Goal: Information Seeking & Learning: Learn about a topic

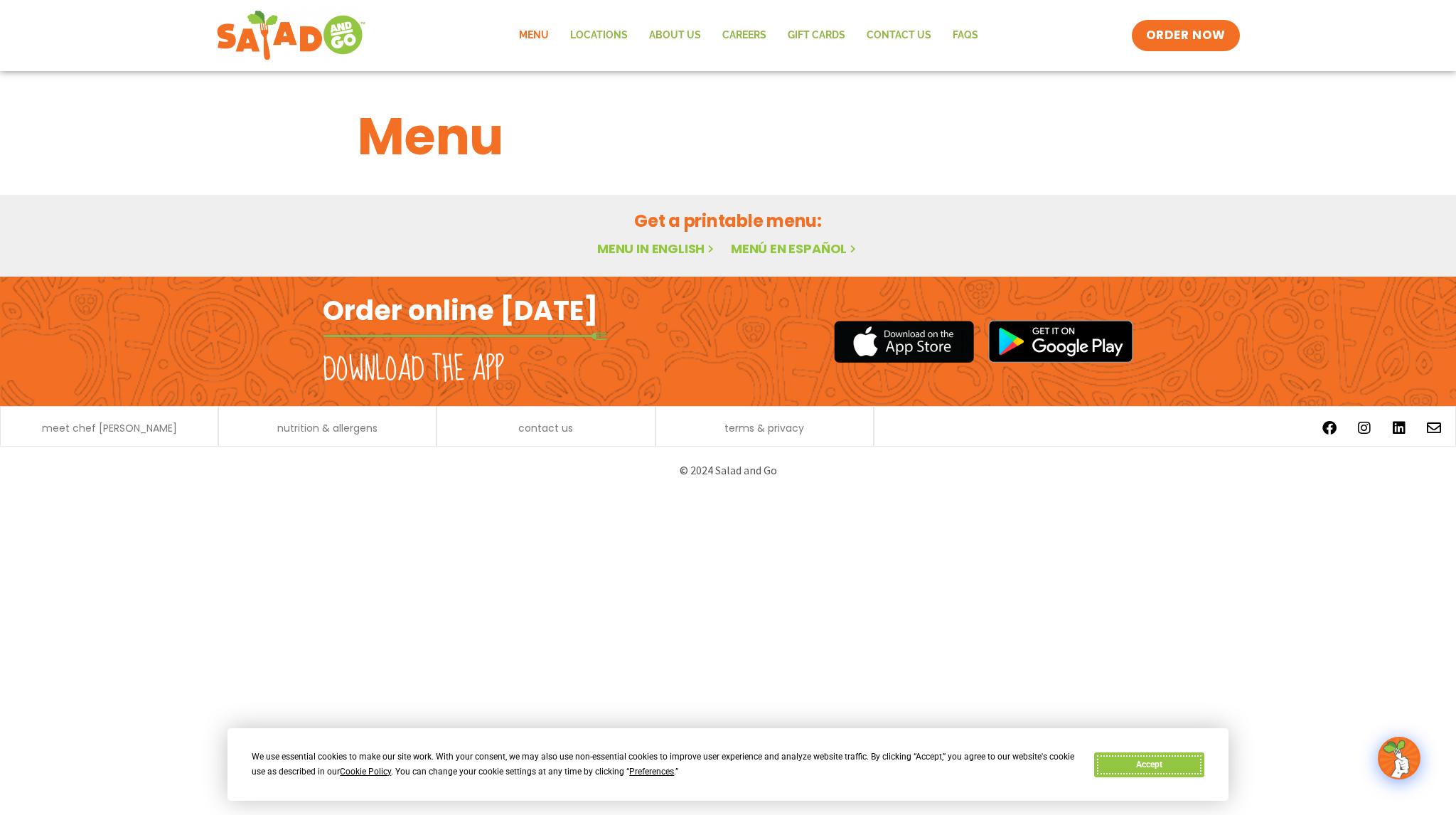
click at [1137, 763] on button "Accept" at bounding box center [1148, 765] width 109 height 25
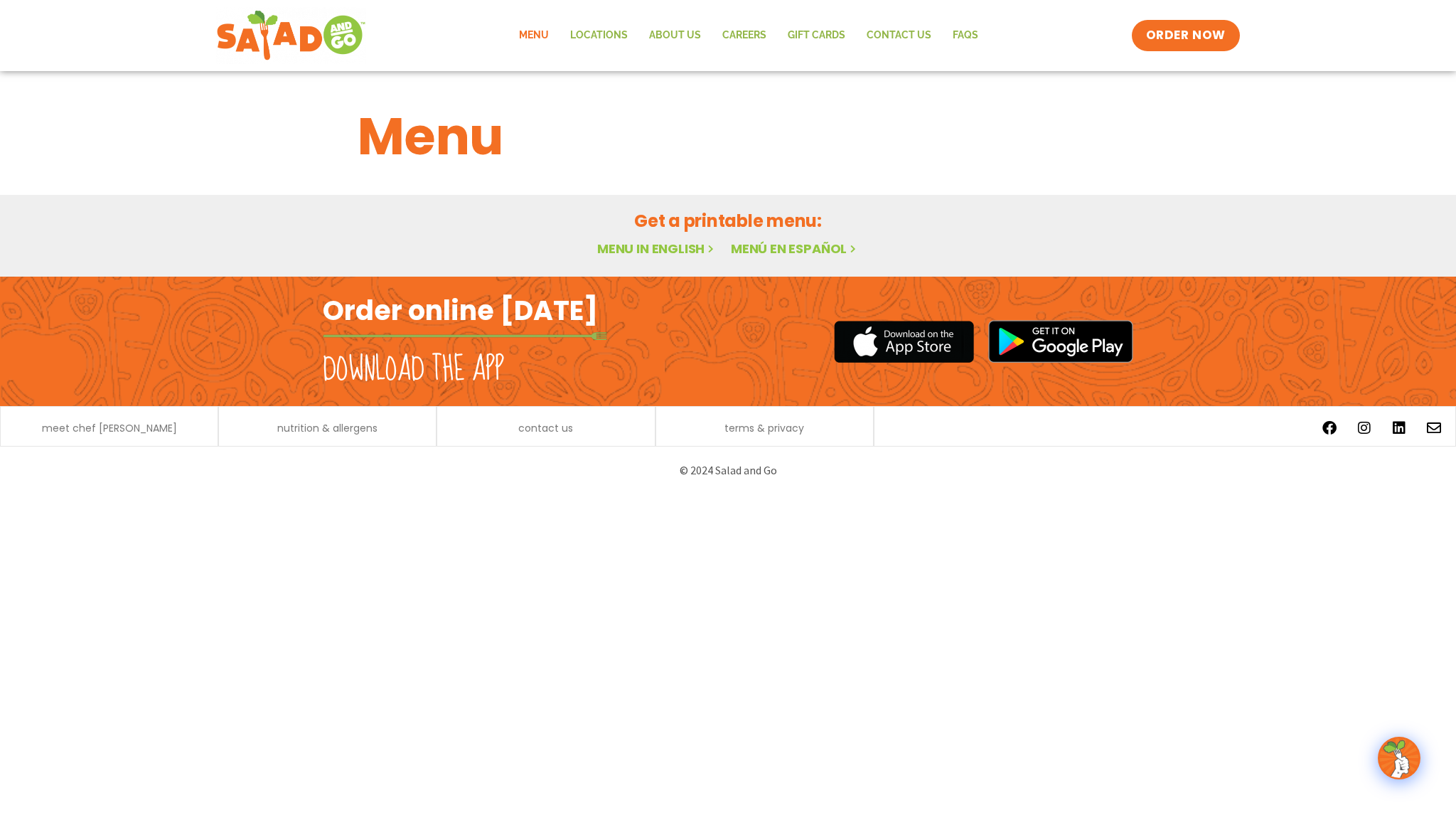
click at [666, 247] on link "Menu in English" at bounding box center [658, 248] width 120 height 17
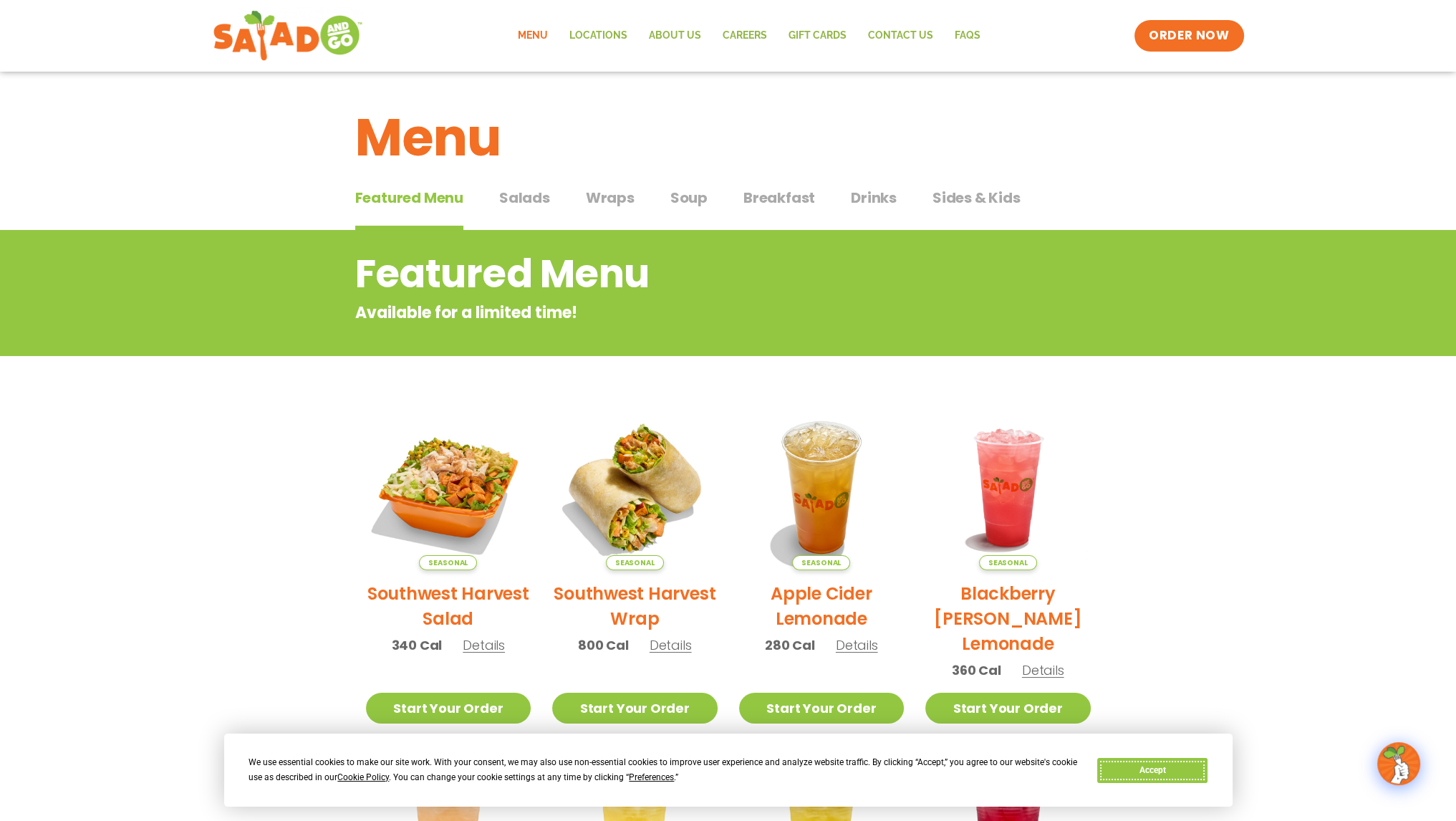
click at [1140, 768] on button "Accept" at bounding box center [1152, 770] width 110 height 25
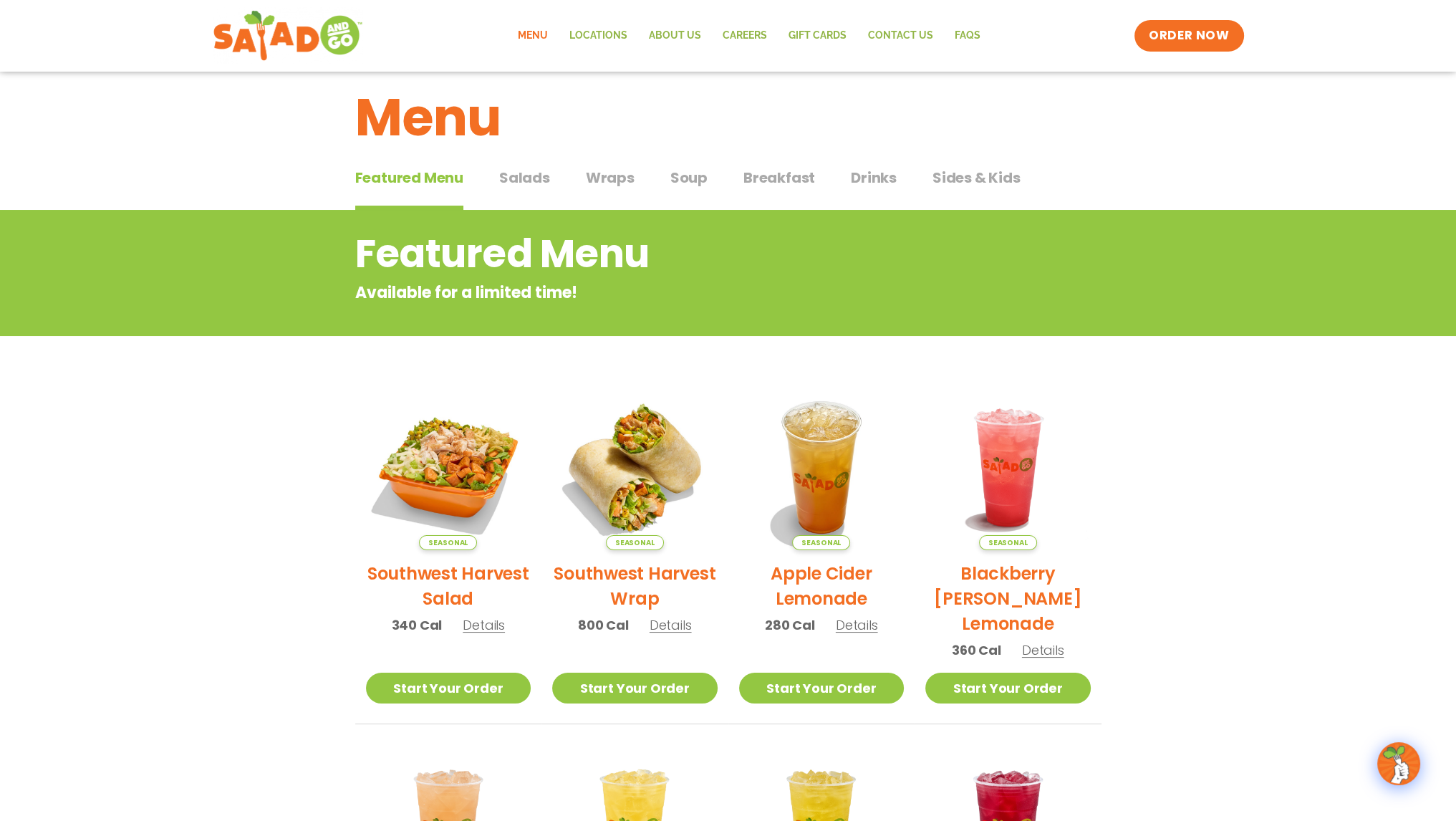
scroll to position [17, 0]
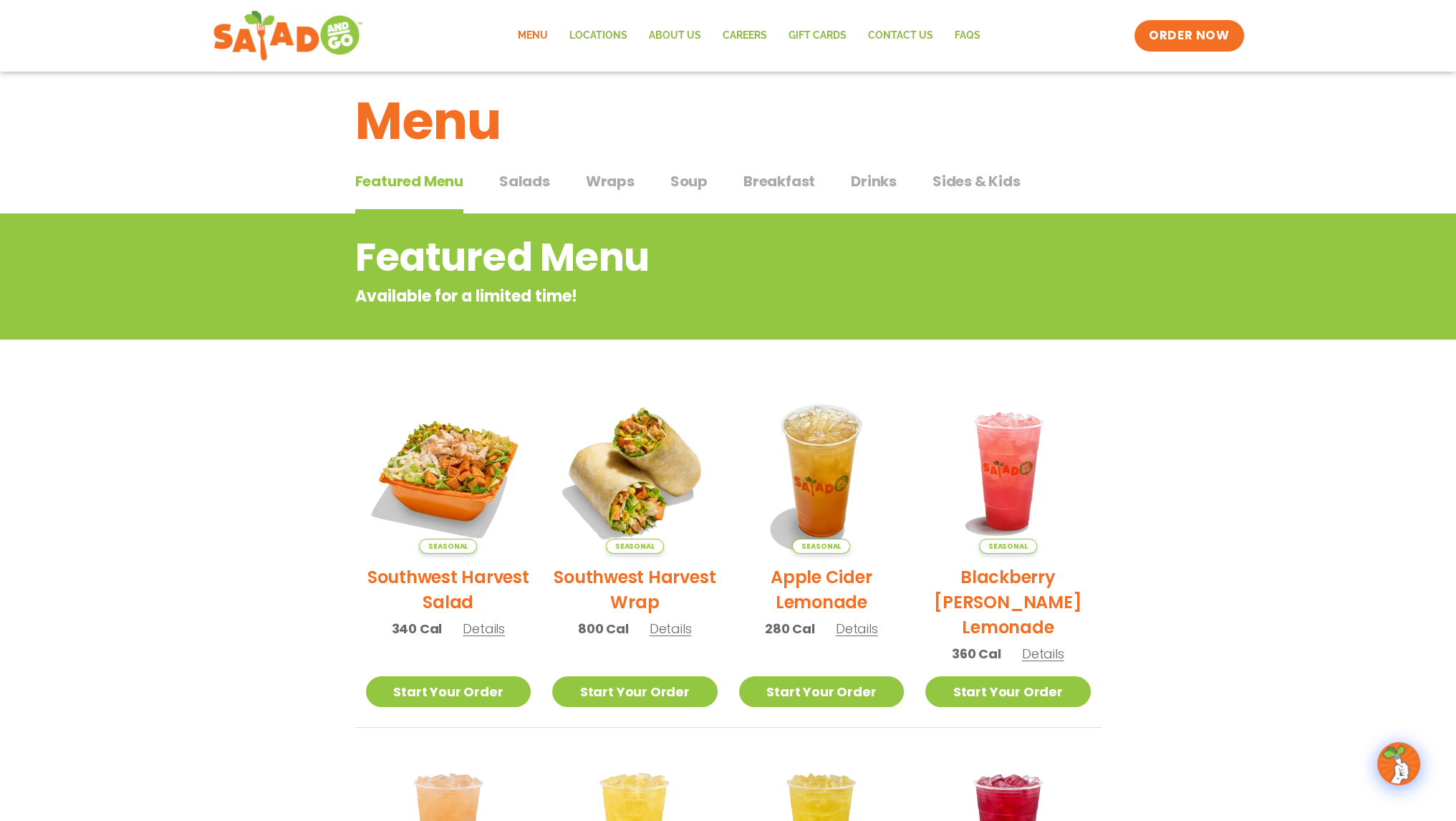
click at [537, 184] on span "Salads" at bounding box center [524, 181] width 51 height 21
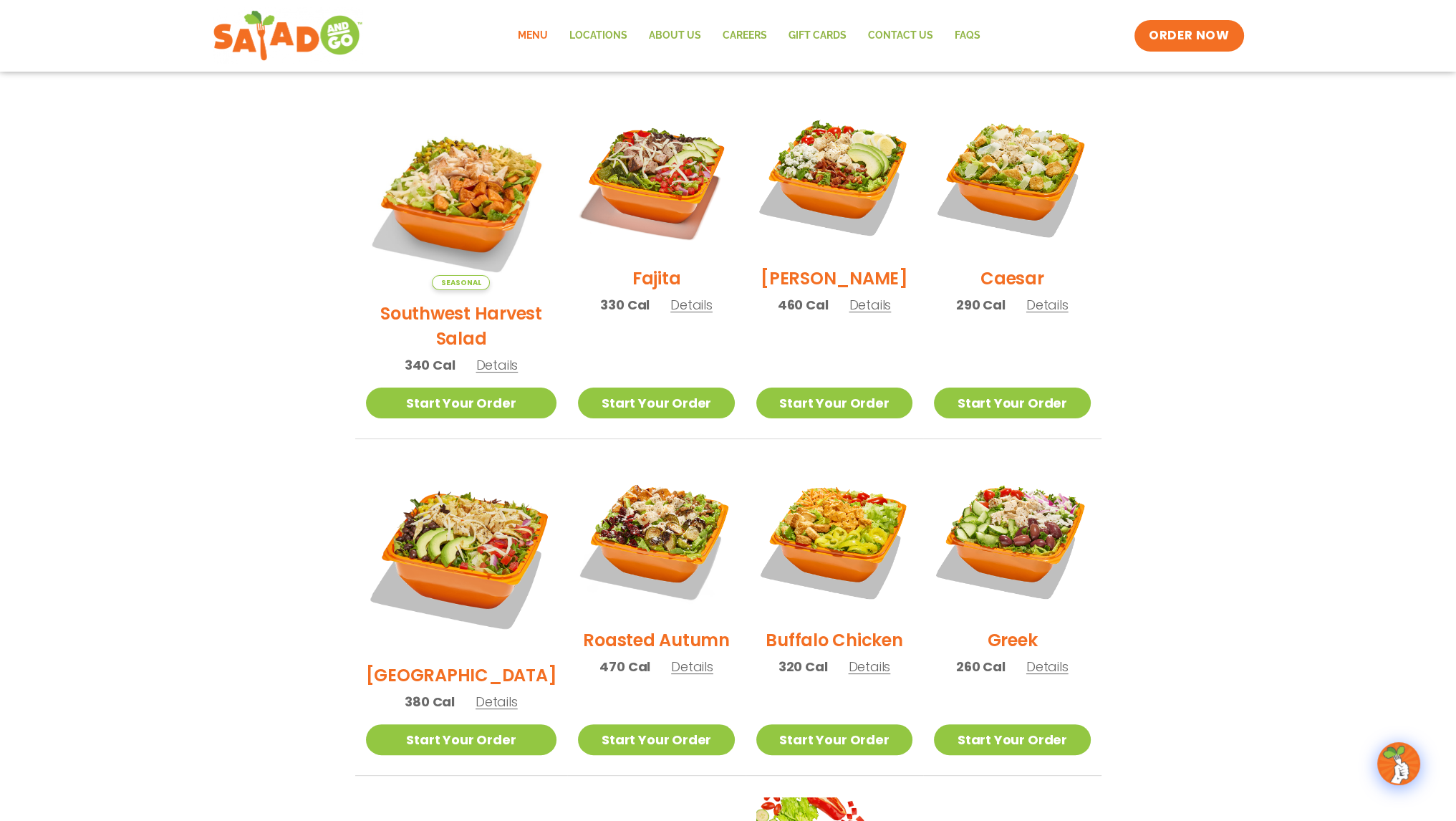
scroll to position [375, 0]
